Goal: Task Accomplishment & Management: Manage account settings

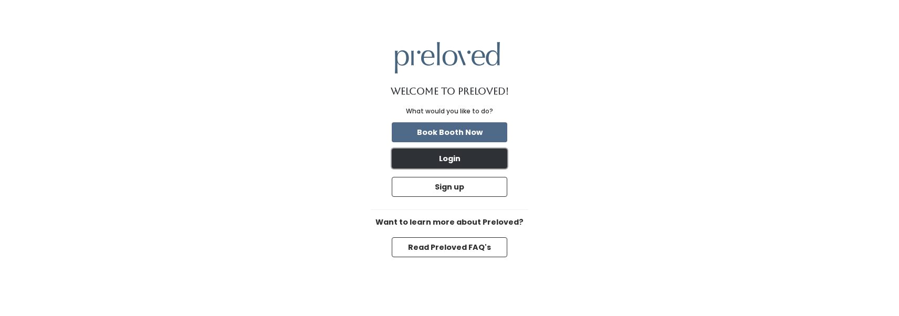
click at [455, 160] on button "Login" at bounding box center [449, 159] width 115 height 20
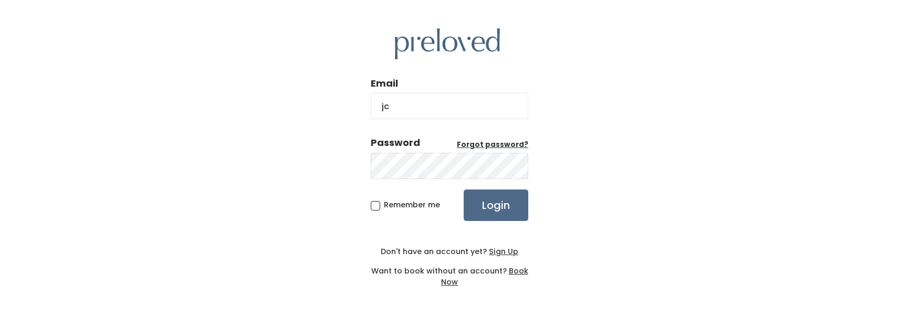
type input "jc3hancock@gmail.com"
click at [493, 204] on input "Login" at bounding box center [496, 204] width 65 height 31
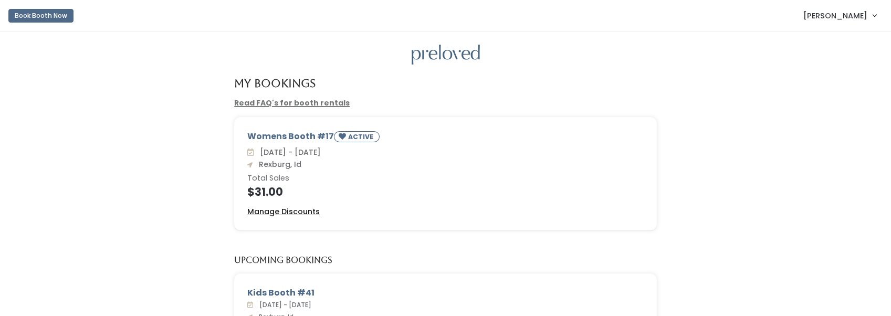
click at [265, 210] on u "Manage Discounts" at bounding box center [283, 211] width 72 height 10
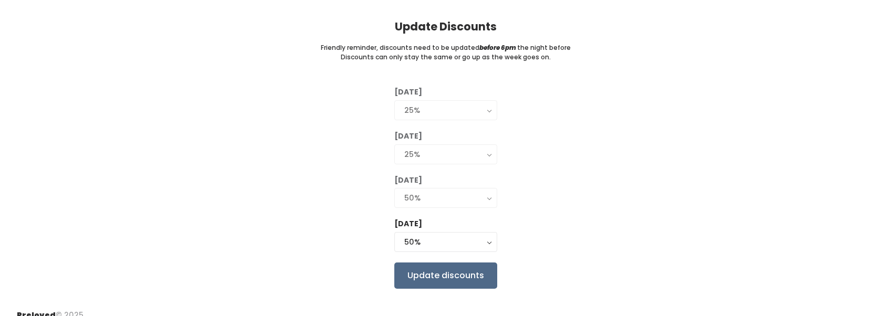
scroll to position [83, 0]
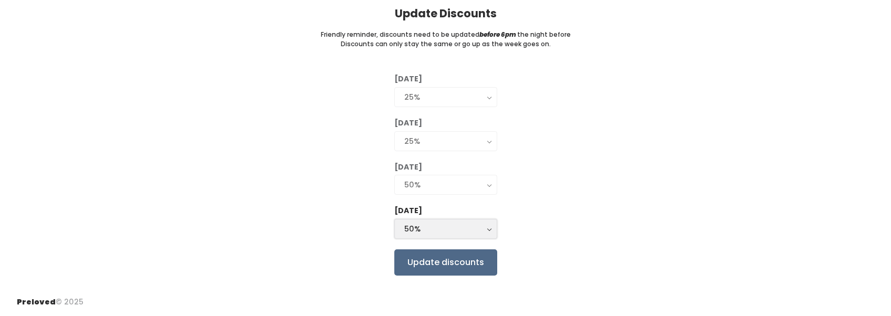
click at [486, 224] on button "50%" at bounding box center [445, 229] width 103 height 20
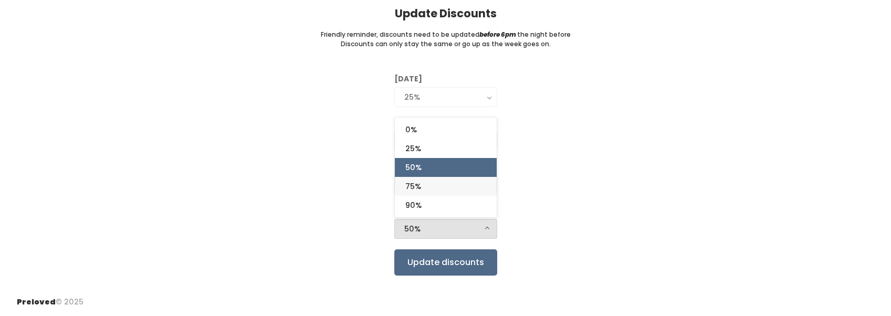
click at [468, 183] on link "75%" at bounding box center [446, 186] width 102 height 19
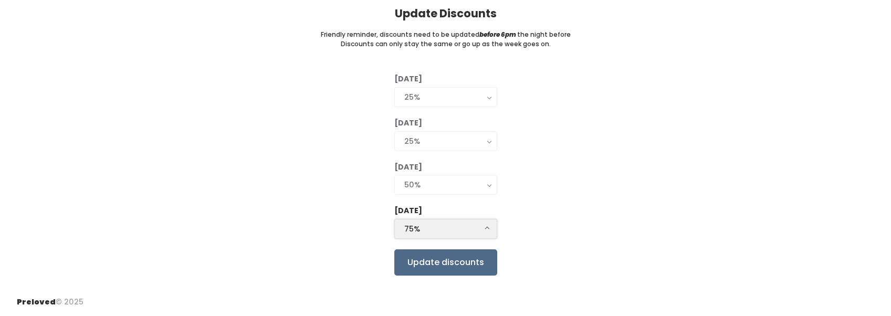
click at [479, 227] on div "75%" at bounding box center [445, 229] width 83 height 12
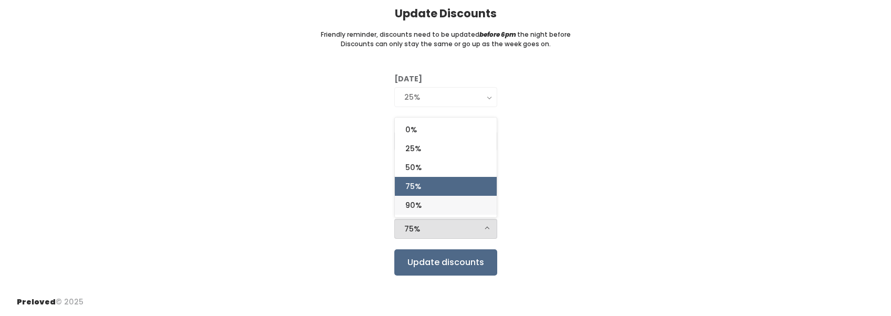
click at [474, 205] on link "90%" at bounding box center [446, 205] width 102 height 19
select select "90%"
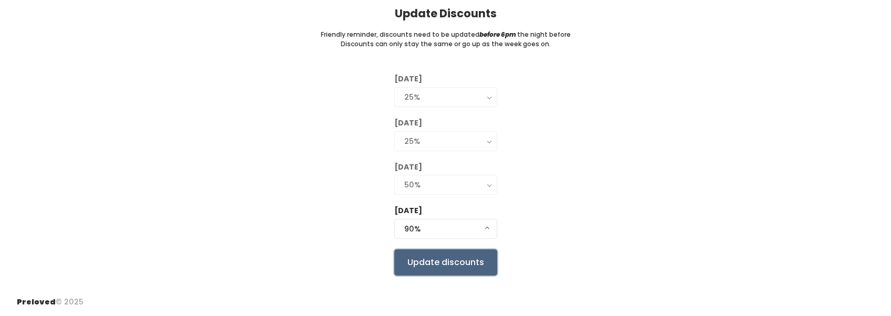
click at [447, 259] on input "Update discounts" at bounding box center [445, 262] width 103 height 26
